Goal: Navigation & Orientation: Find specific page/section

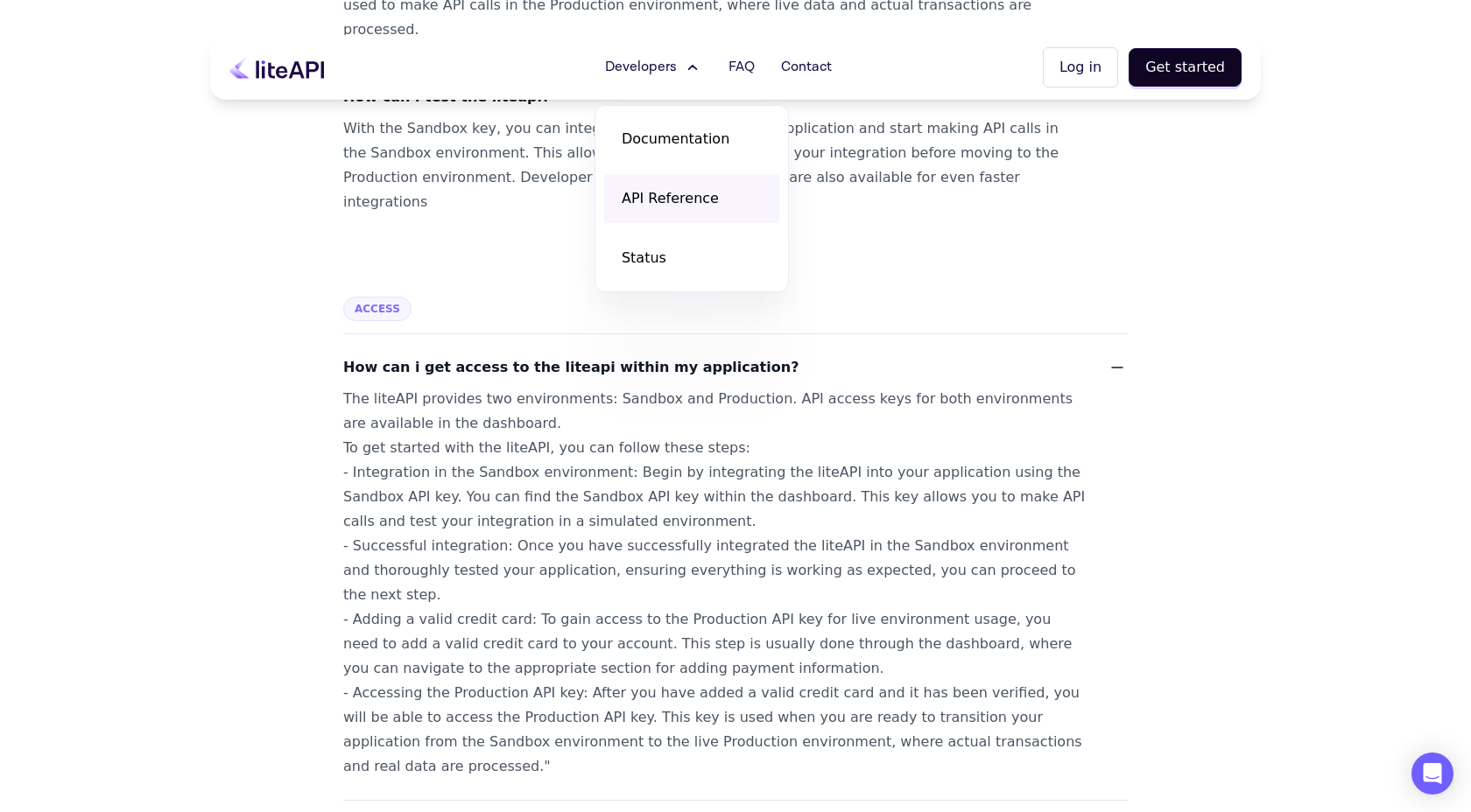
scroll to position [1412, 0]
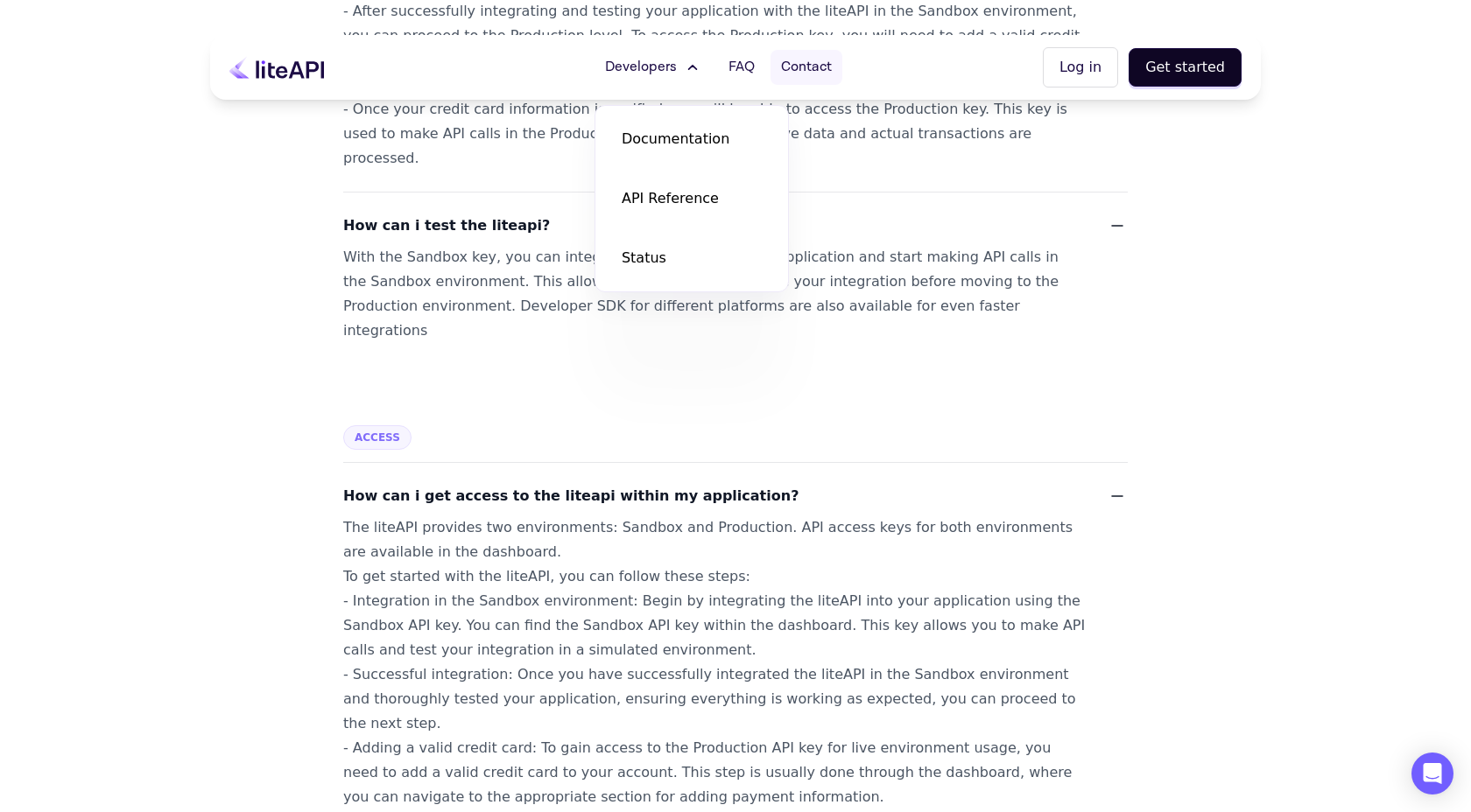
click at [808, 69] on span "Contact" at bounding box center [807, 68] width 50 height 21
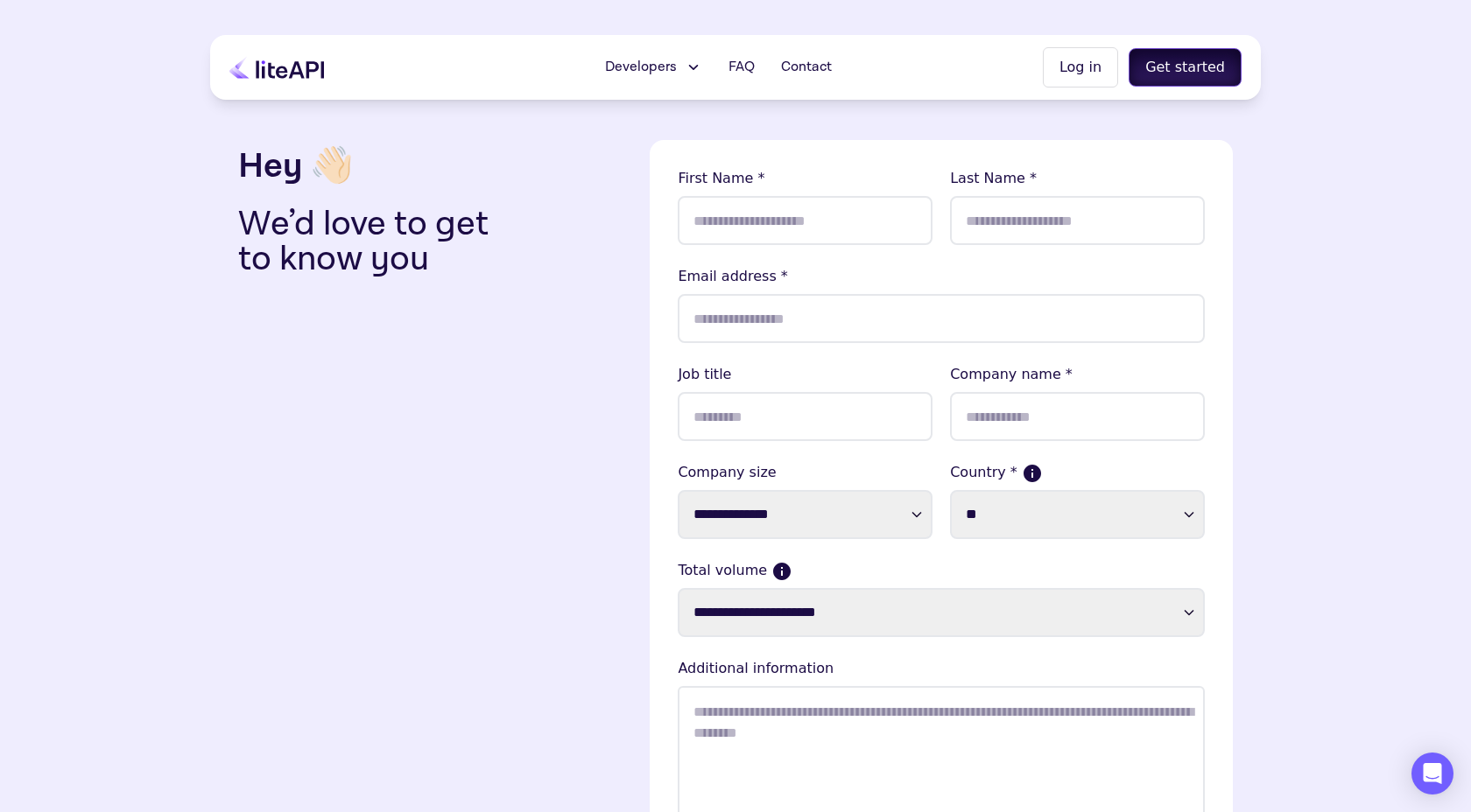
click at [1141, 68] on button "Get started" at bounding box center [1185, 68] width 113 height 39
click at [255, 71] on icon at bounding box center [277, 68] width 95 height 23
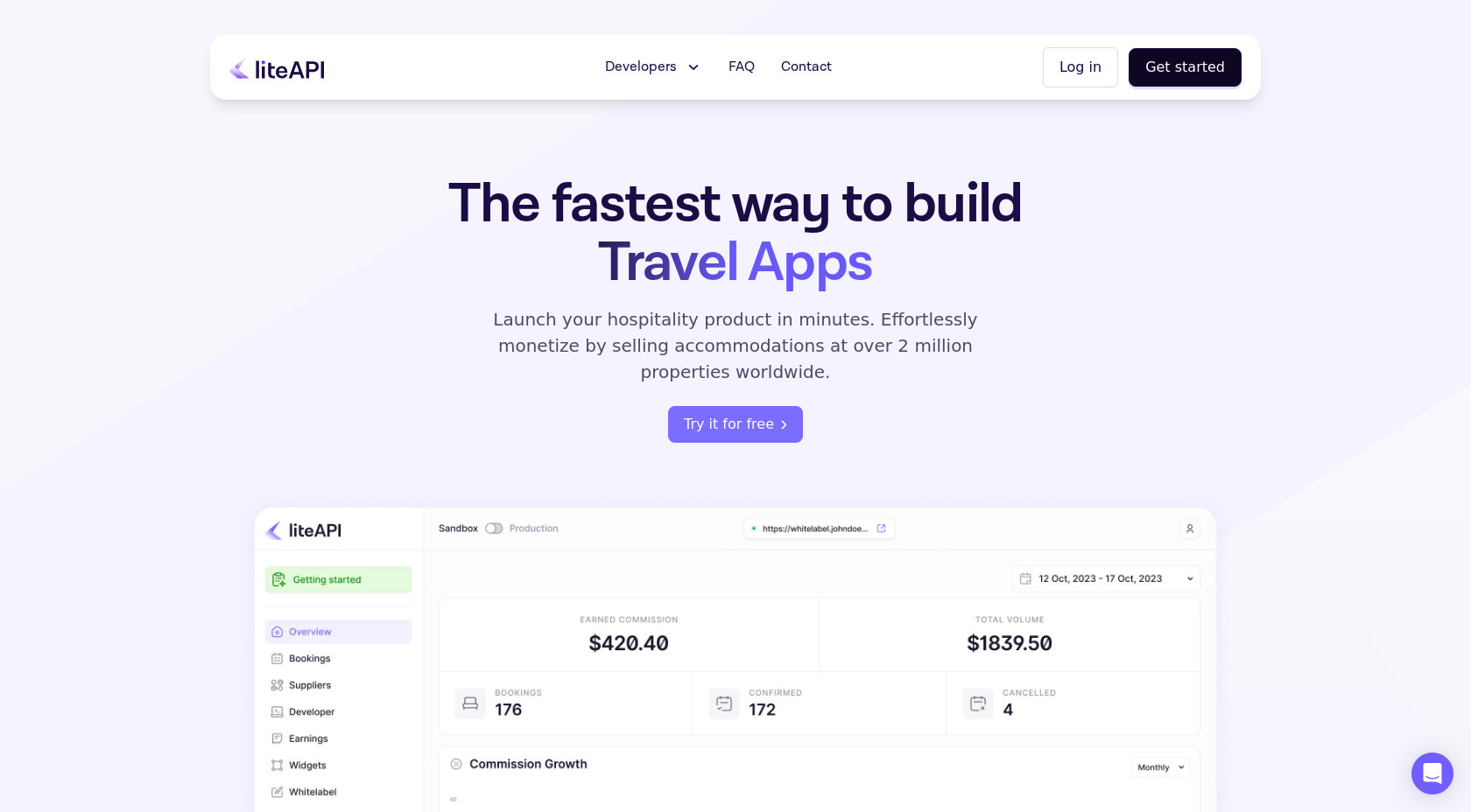
click at [702, 70] on icon at bounding box center [692, 68] width 18 height 17
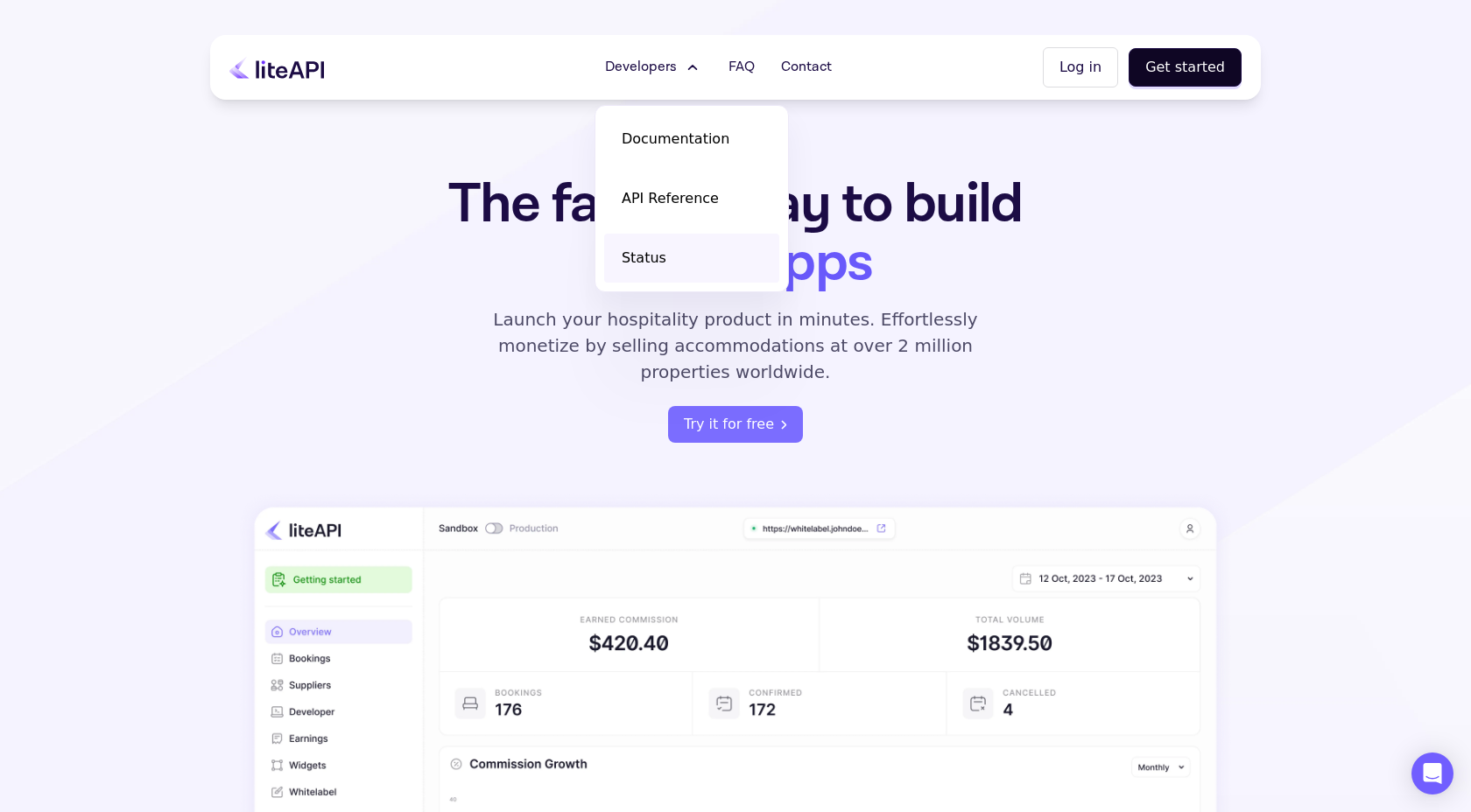
click at [661, 247] on link "Status" at bounding box center [691, 257] width 175 height 49
